Goal: Navigation & Orientation: Go to known website

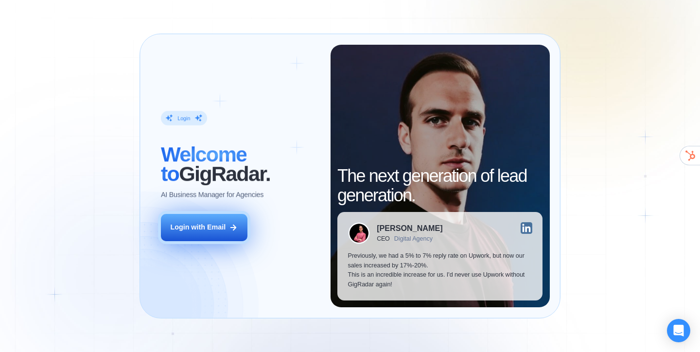
click at [213, 226] on div "Login with Email" at bounding box center [197, 228] width 55 height 10
